Goal: Check status

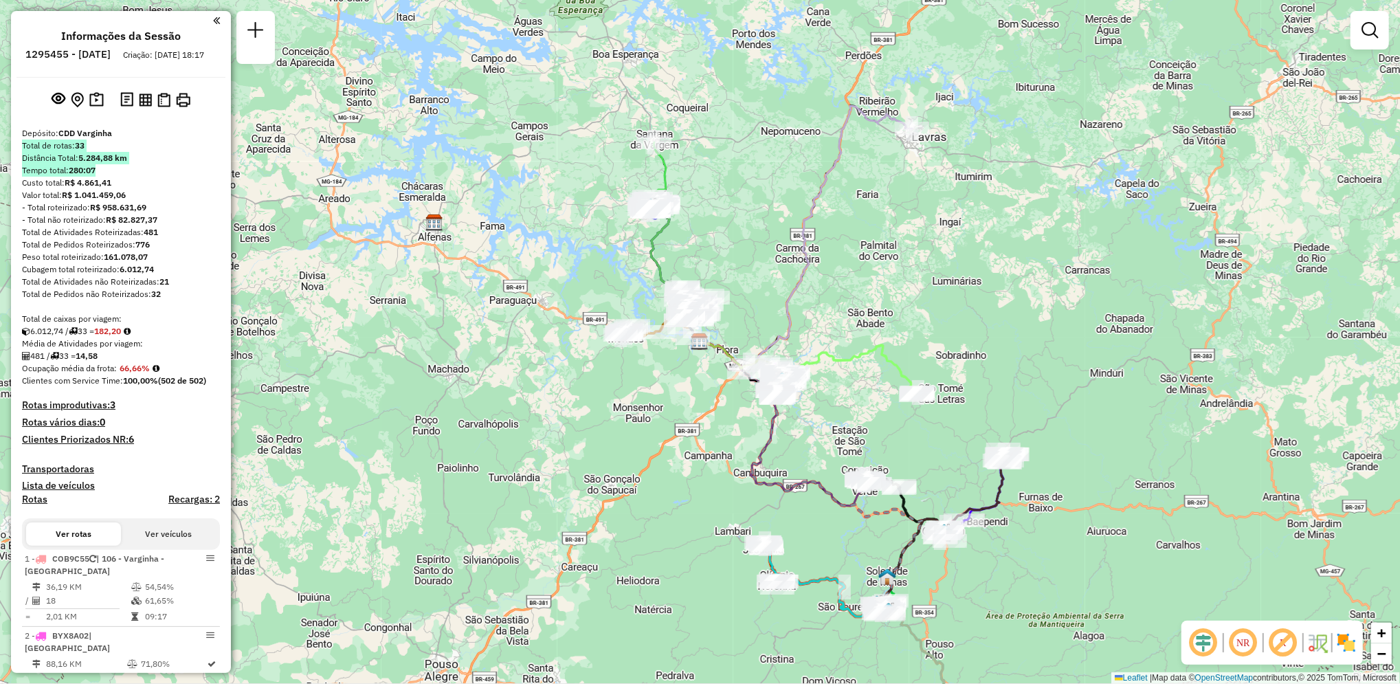
scroll to position [1978, 0]
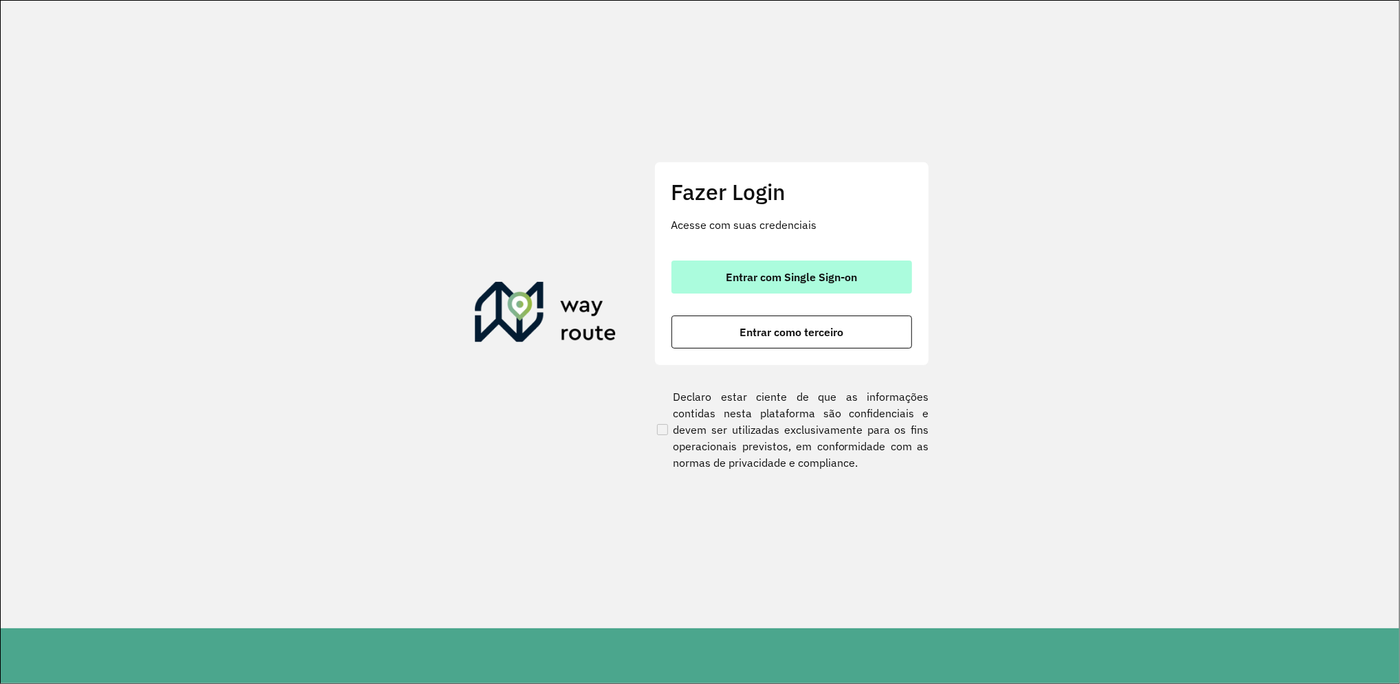
click at [828, 286] on button "Entrar com Single Sign-on" at bounding box center [791, 276] width 241 height 33
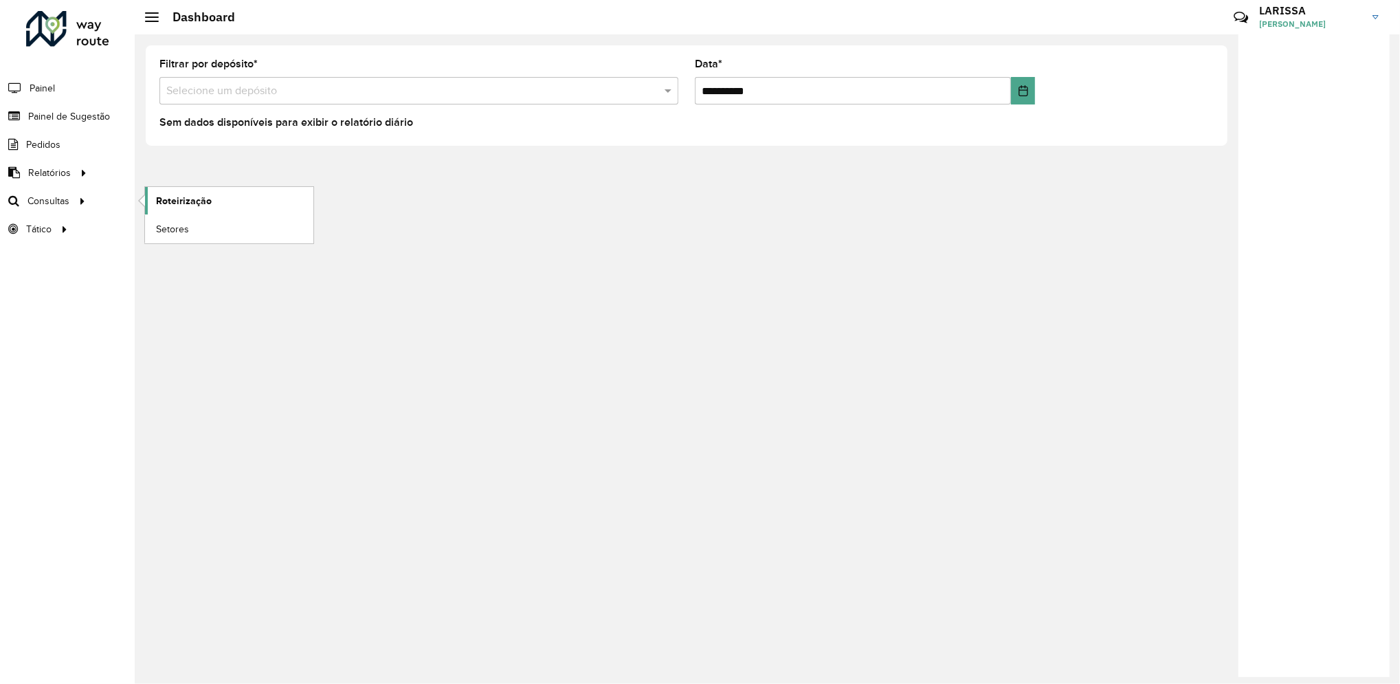
click at [168, 194] on span "Roteirização" at bounding box center [184, 201] width 56 height 14
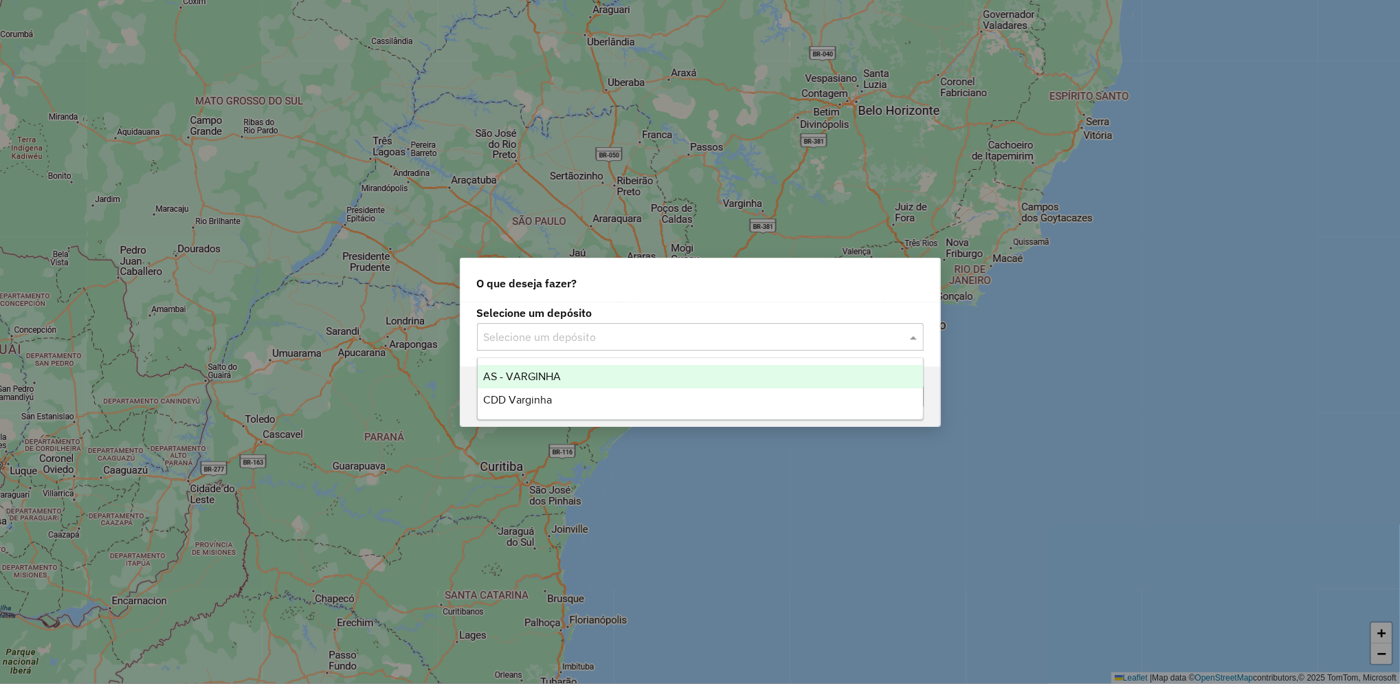
click at [713, 336] on input "text" at bounding box center [686, 337] width 405 height 16
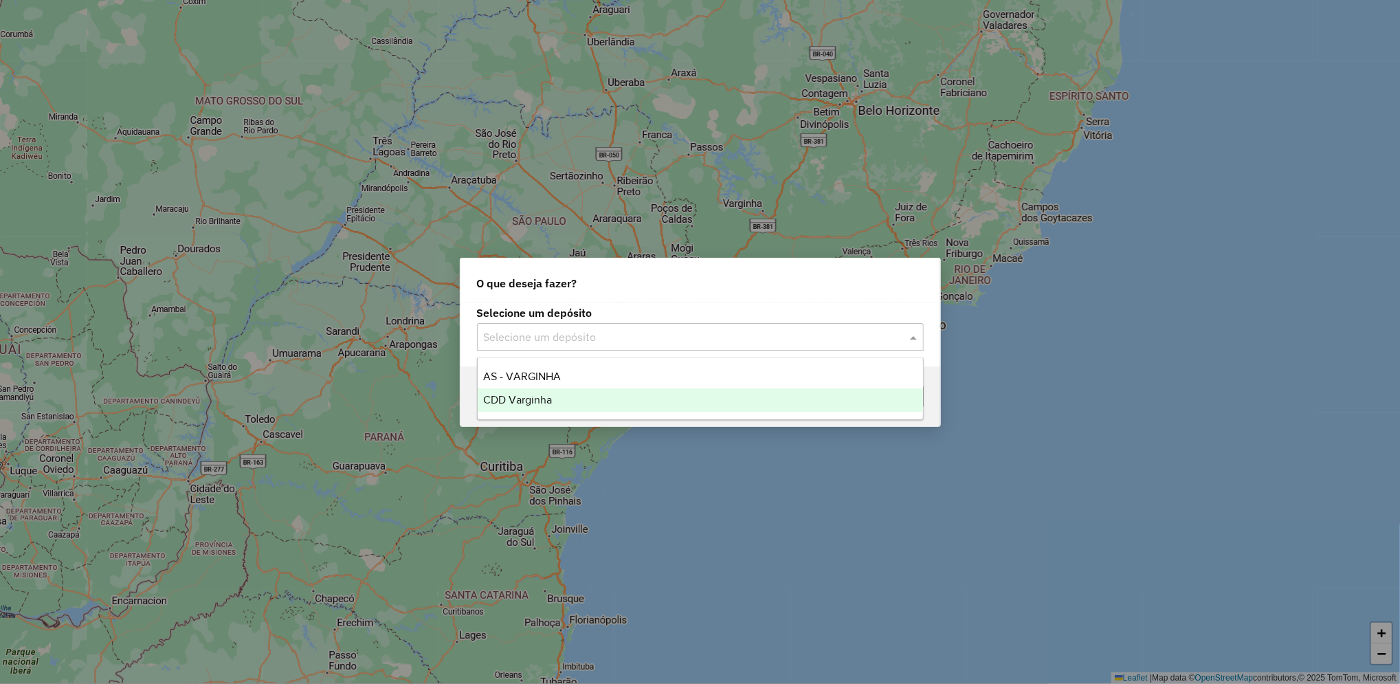
click at [667, 397] on div "CDD Varginha" at bounding box center [700, 399] width 445 height 23
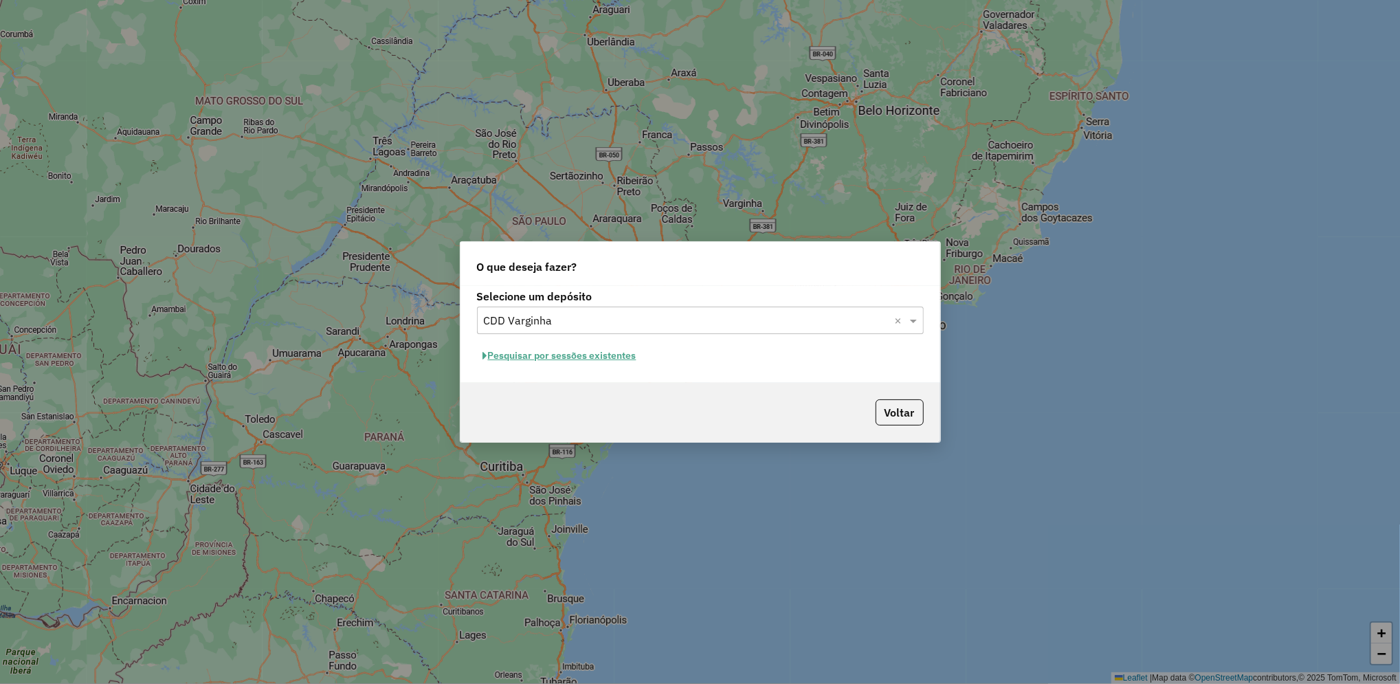
click at [603, 360] on button "Pesquisar por sessões existentes" at bounding box center [560, 355] width 166 height 21
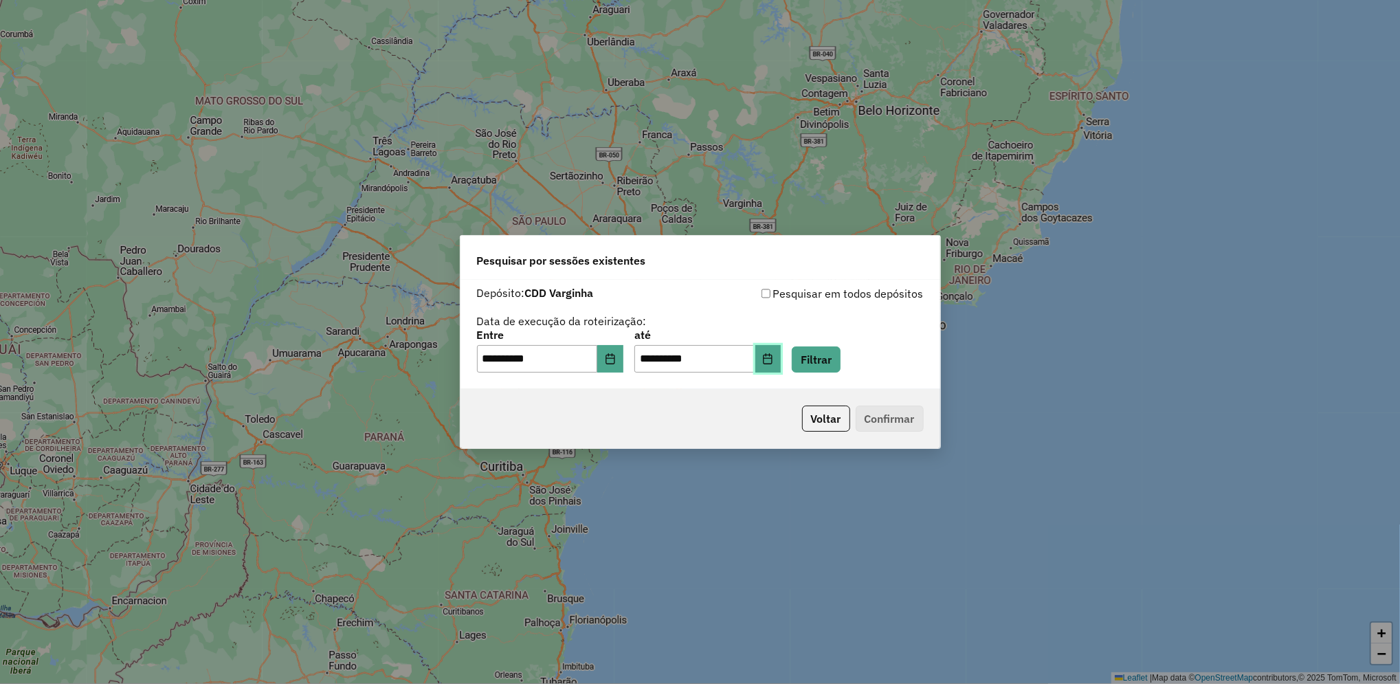
click at [781, 366] on button "Choose Date" at bounding box center [768, 358] width 26 height 27
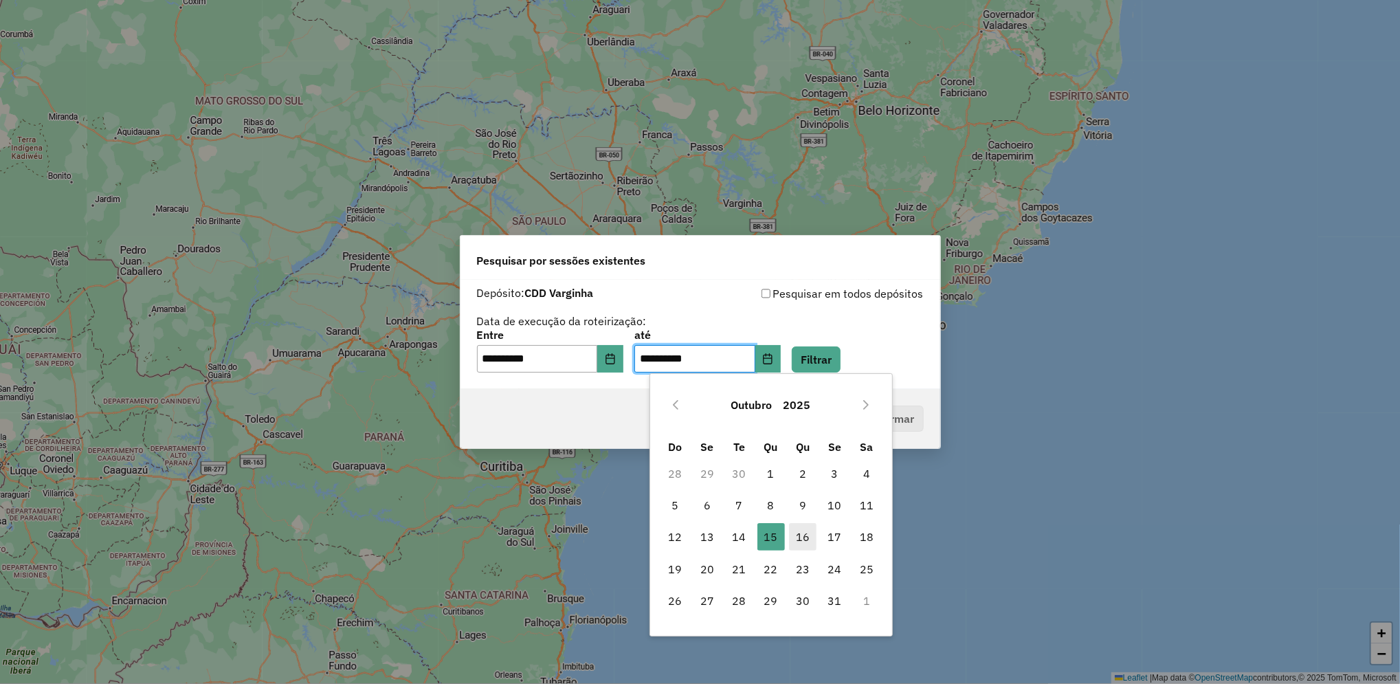
click at [808, 540] on span "16" at bounding box center [802, 536] width 27 height 27
type input "**********"
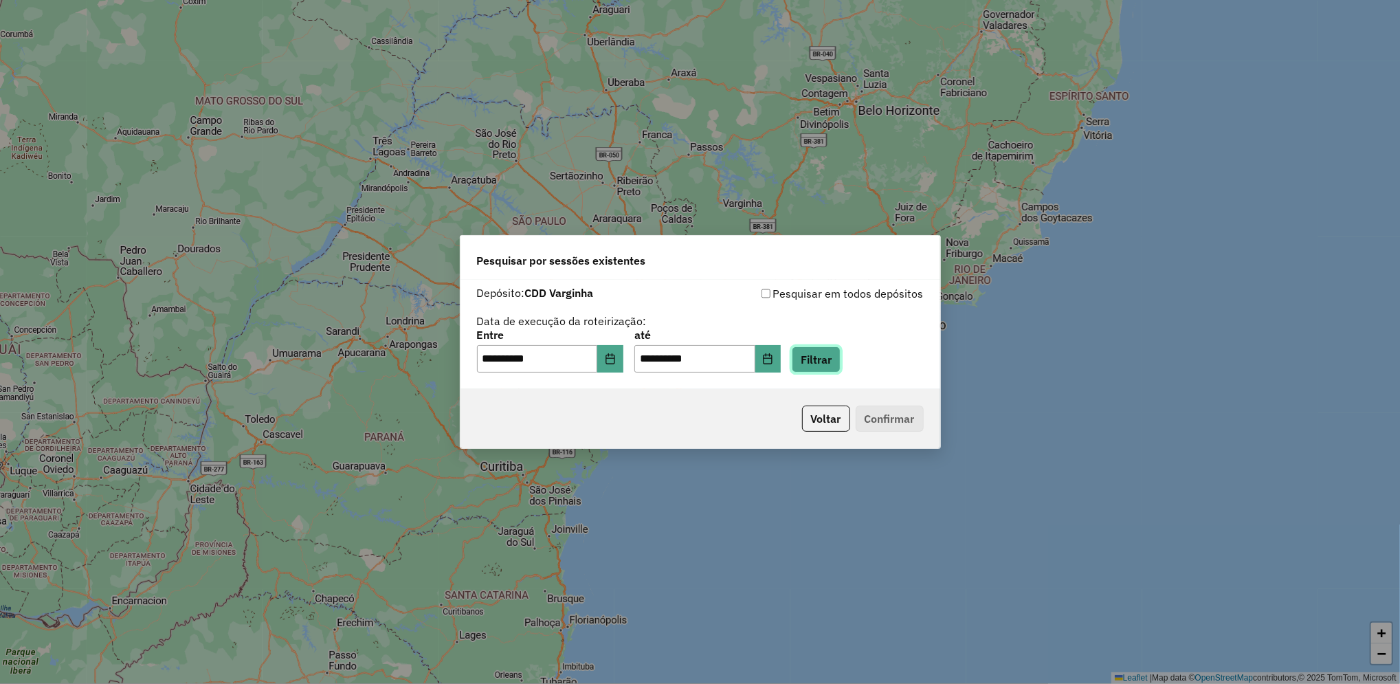
click at [841, 355] on button "Filtrar" at bounding box center [816, 359] width 49 height 26
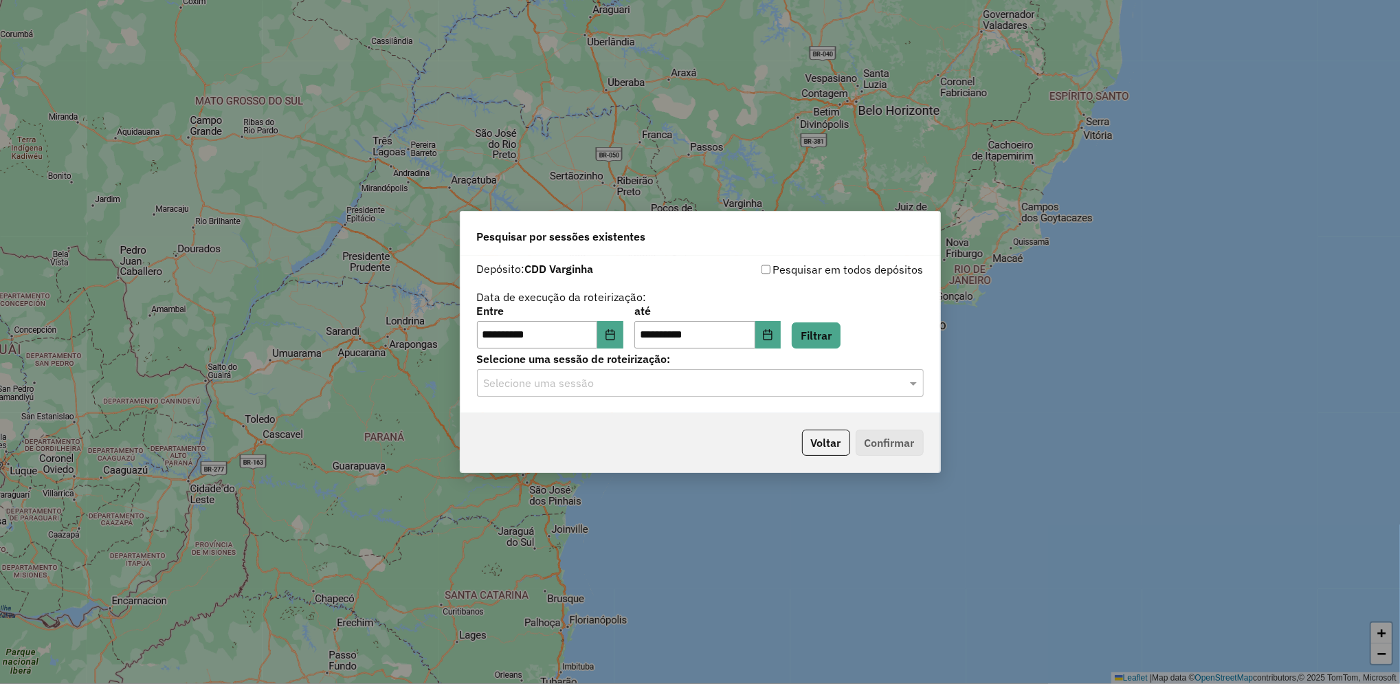
click at [619, 384] on hb-app "**********" at bounding box center [700, 342] width 1400 height 684
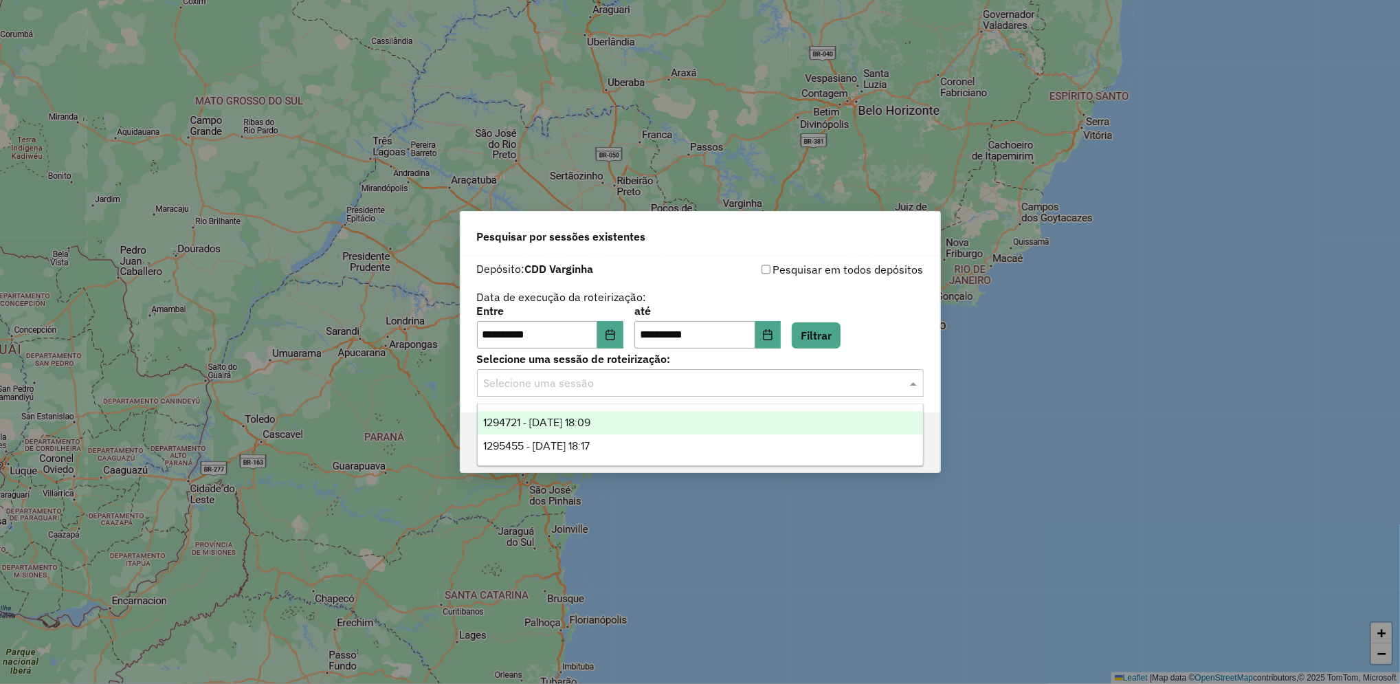
click at [619, 384] on input "text" at bounding box center [686, 383] width 405 height 16
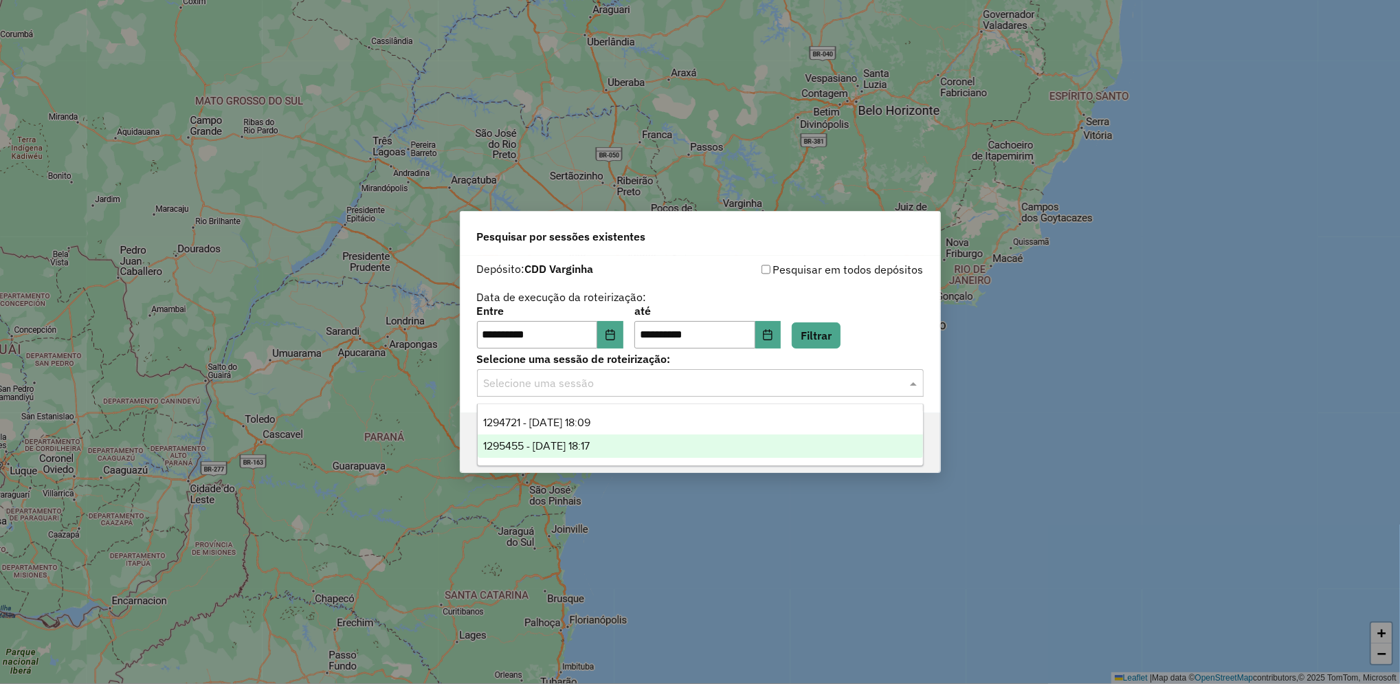
click at [621, 447] on div "1295455 - 16/10/2025 18:17" at bounding box center [700, 445] width 445 height 23
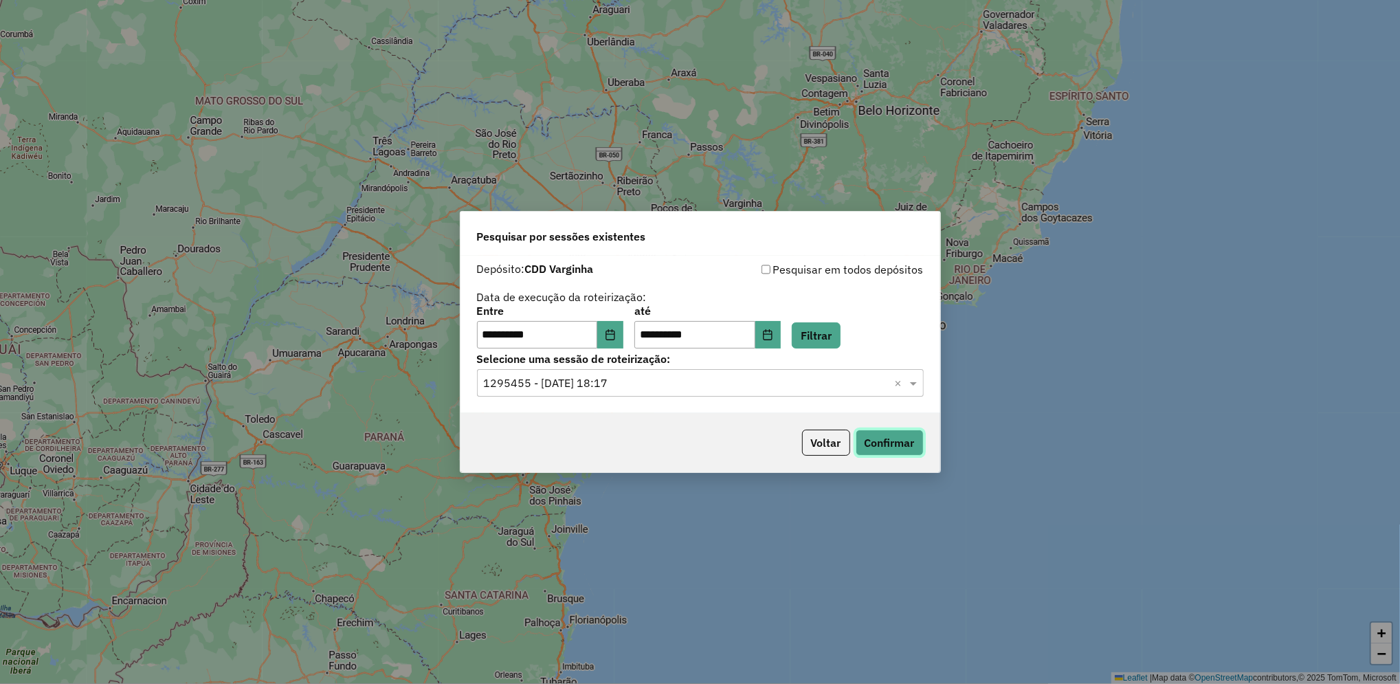
click at [878, 437] on button "Confirmar" at bounding box center [890, 443] width 68 height 26
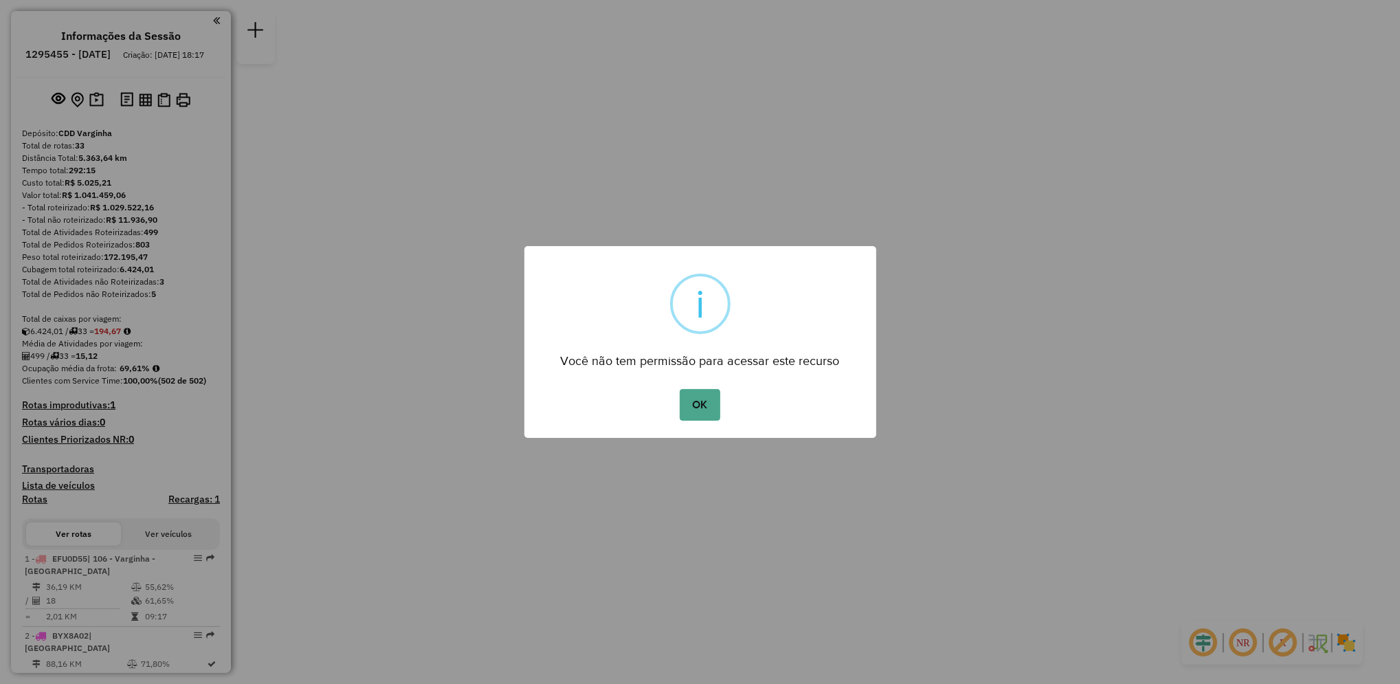
click at [665, 391] on div "OK No Cancel" at bounding box center [700, 405] width 352 height 38
click at [696, 403] on button "OK" at bounding box center [700, 405] width 41 height 32
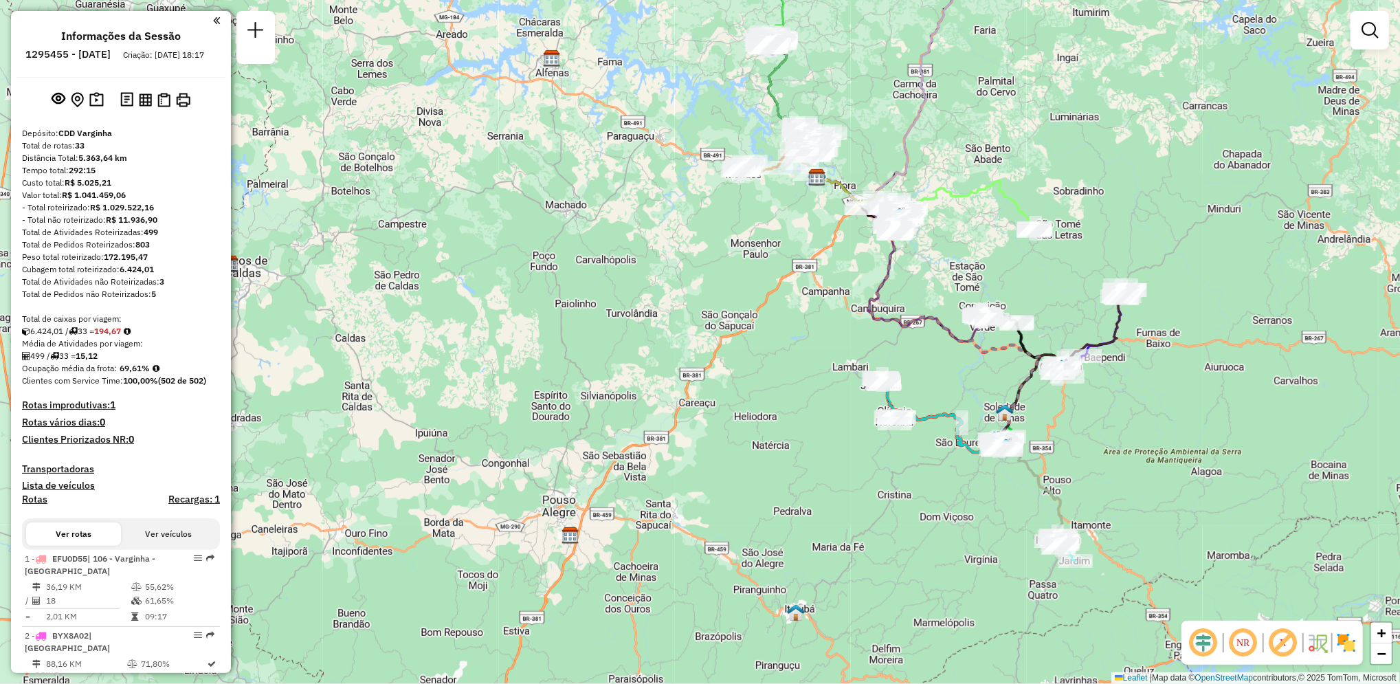
drag, startPoint x: 866, startPoint y: 294, endPoint x: 983, endPoint y: 130, distance: 202.0
click at [983, 130] on div "Janela de atendimento Grade de atendimento Capacidade Transportadoras Veículos …" at bounding box center [700, 342] width 1400 height 684
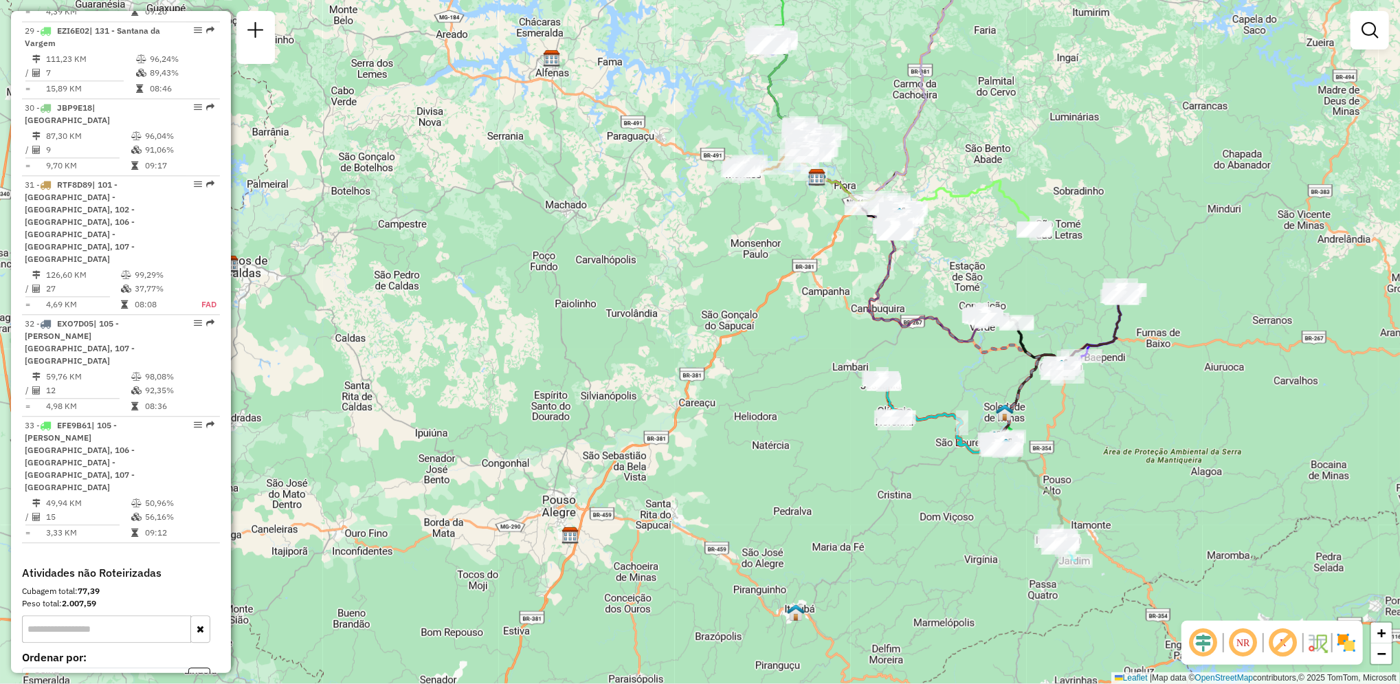
scroll to position [2623, 0]
